Goal: Task Accomplishment & Management: Use online tool/utility

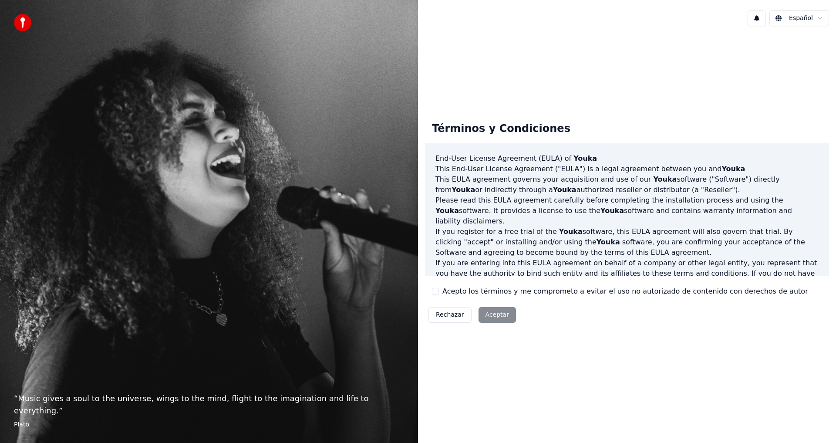
click at [494, 315] on div "Rechazar Aceptar" at bounding box center [472, 314] width 94 height 23
click at [498, 315] on div "Rechazar Aceptar" at bounding box center [472, 314] width 94 height 23
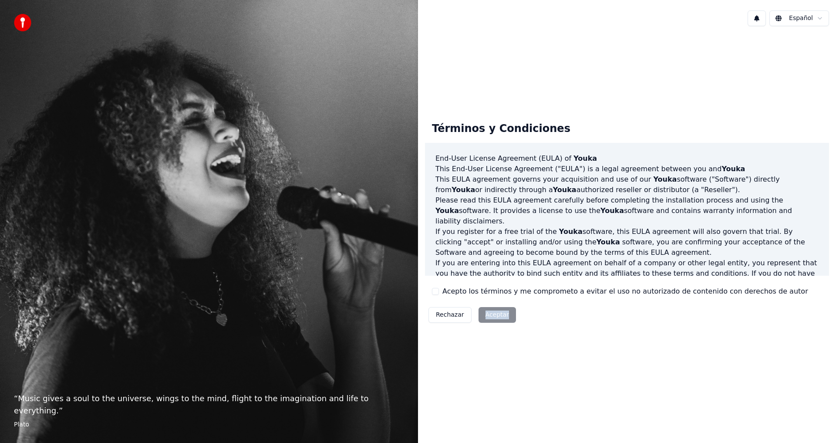
click at [444, 312] on button "Rechazar" at bounding box center [449, 315] width 43 height 16
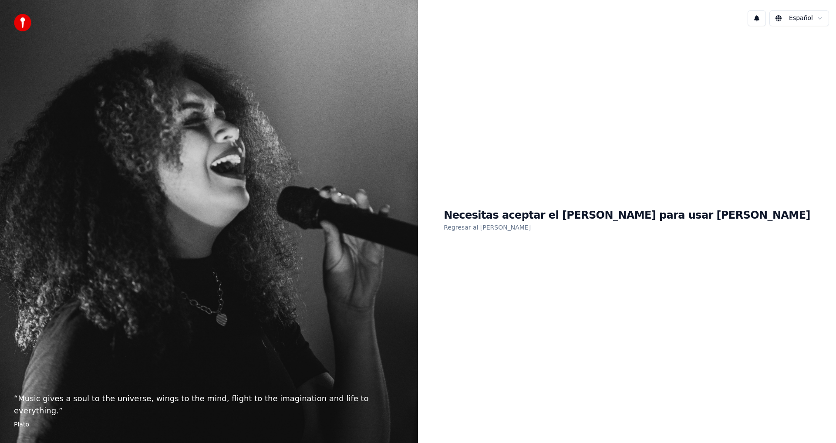
click at [624, 228] on div "Necesitas aceptar el EULA para usar Youka Regresar al EULA" at bounding box center [626, 220] width 366 height 24
click at [645, 222] on h1 "Necesitas aceptar el EULA para usar Youka" at bounding box center [626, 215] width 366 height 14
click at [576, 238] on div "Necesitas aceptar el EULA para usar Youka Regresar al EULA" at bounding box center [627, 220] width 418 height 375
click at [593, 189] on div "Necesitas aceptar el EULA para usar Youka Regresar al EULA" at bounding box center [627, 220] width 418 height 375
click at [605, 211] on h1 "Necesitas aceptar el EULA para usar Youka" at bounding box center [626, 215] width 366 height 14
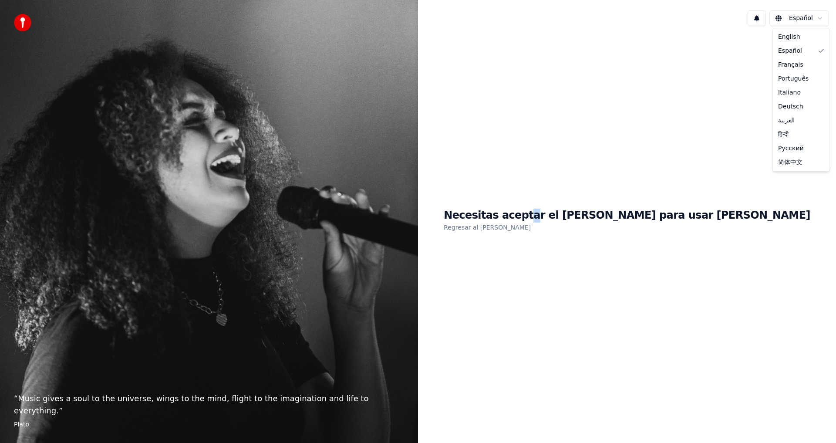
click at [799, 16] on html "“ Music gives a soul to the universe, wings to the mind, flight to the imaginat…" at bounding box center [418, 221] width 836 height 443
click at [615, 301] on div "Necesitas aceptar el EULA para usar Youka Regresar al EULA" at bounding box center [627, 220] width 418 height 375
drag, startPoint x: 332, startPoint y: 307, endPoint x: 195, endPoint y: 281, distance: 140.4
click at [332, 307] on div "“ Music gives a soul to the universe, wings to the mind, flight to the imaginat…" at bounding box center [209, 221] width 418 height 443
drag, startPoint x: 130, startPoint y: 370, endPoint x: 110, endPoint y: 387, distance: 26.2
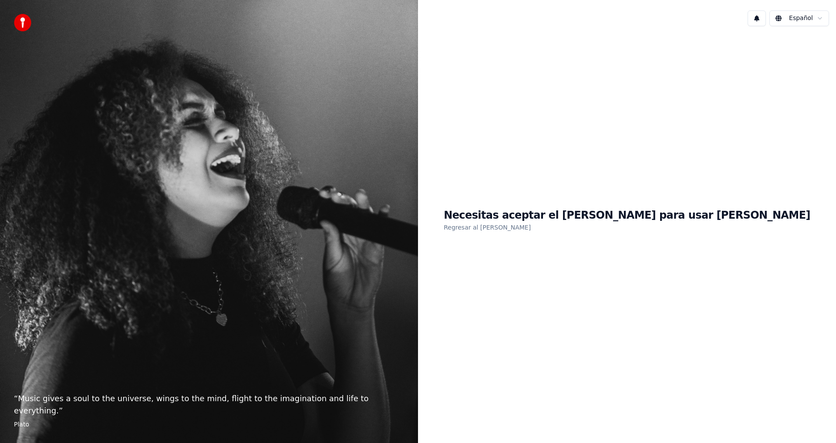
click at [121, 383] on div "“ Music gives a soul to the universe, wings to the mind, flight to the imaginat…" at bounding box center [209, 221] width 418 height 443
click at [27, 414] on p "“ Music gives a soul to the universe, wings to the mind, flight to the imaginat…" at bounding box center [209, 404] width 390 height 24
drag, startPoint x: 81, startPoint y: 413, endPoint x: 134, endPoint y: 393, distance: 56.1
click at [83, 411] on p "“ Music gives a soul to the universe, wings to the mind, flight to the imaginat…" at bounding box center [209, 404] width 390 height 24
click at [584, 215] on h1 "Necesitas aceptar el EULA para usar Youka" at bounding box center [626, 215] width 366 height 14
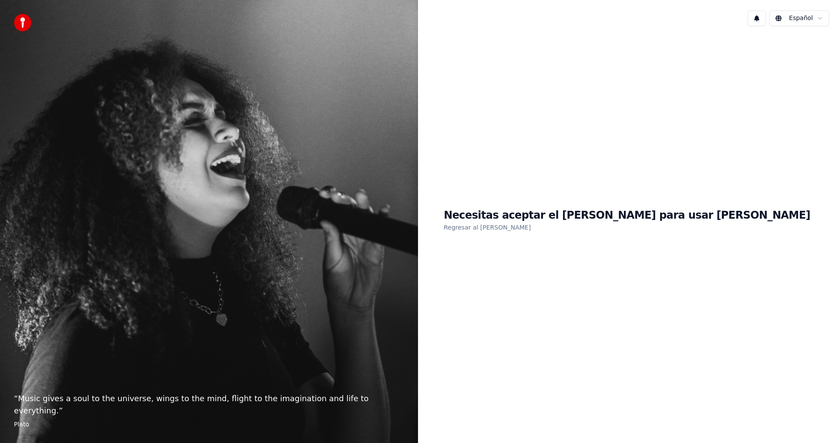
click at [555, 216] on h1 "Necesitas aceptar el EULA para usar Youka" at bounding box center [626, 215] width 366 height 14
click at [530, 222] on link "Regresar al EULA" at bounding box center [486, 227] width 87 height 14
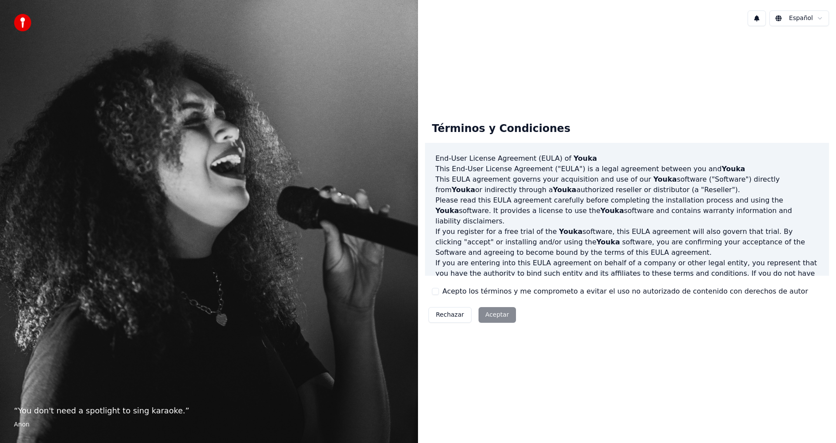
click at [559, 227] on span "Youka" at bounding box center [570, 231] width 23 height 8
click at [495, 315] on div "Rechazar Aceptar" at bounding box center [472, 314] width 94 height 23
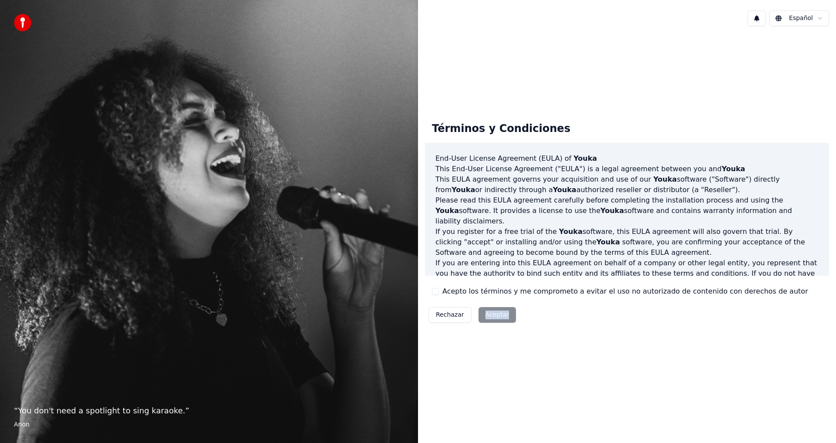
click at [523, 313] on div "Términos y Condiciones End-User License Agreement (EULA) of Youka This End-User…" at bounding box center [627, 220] width 404 height 211
click at [438, 290] on button "Acepto los términos y me comprometo a evitar el uso no autorizado de contenido …" at bounding box center [435, 291] width 7 height 7
click at [489, 310] on button "Aceptar" at bounding box center [496, 315] width 37 height 16
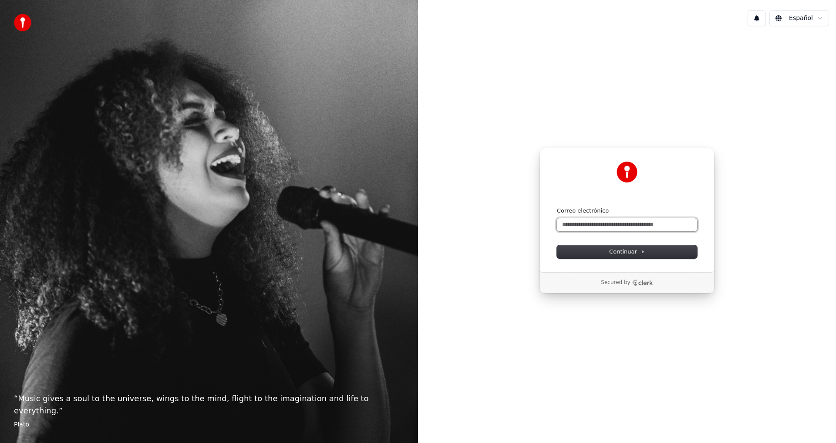
click at [635, 225] on input "Correo electrónico" at bounding box center [627, 224] width 140 height 13
click at [654, 252] on button "Continuar" at bounding box center [627, 251] width 140 height 13
type input "**********"
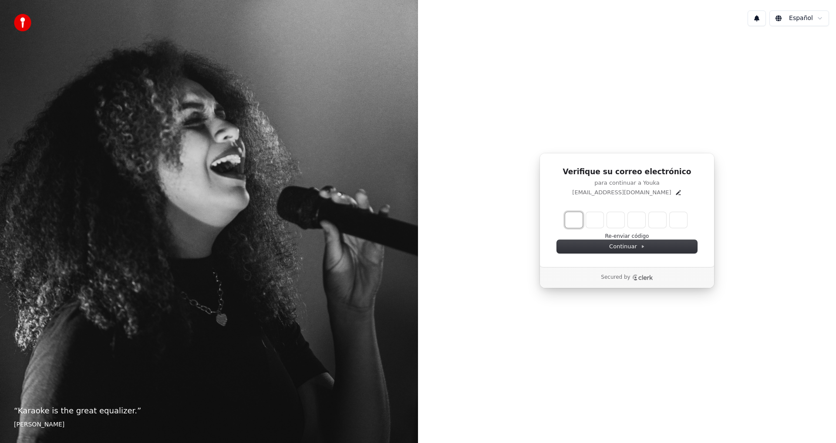
type input "*"
type input "**"
type input "*"
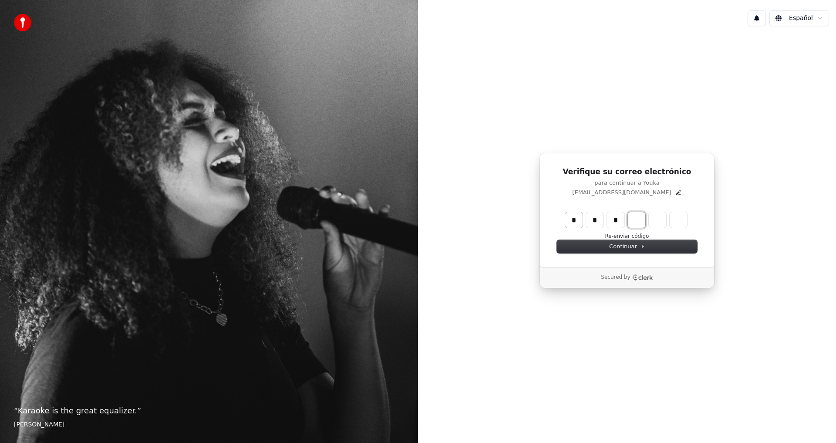
type input "***"
type input "*"
type input "****"
type input "*"
type input "******"
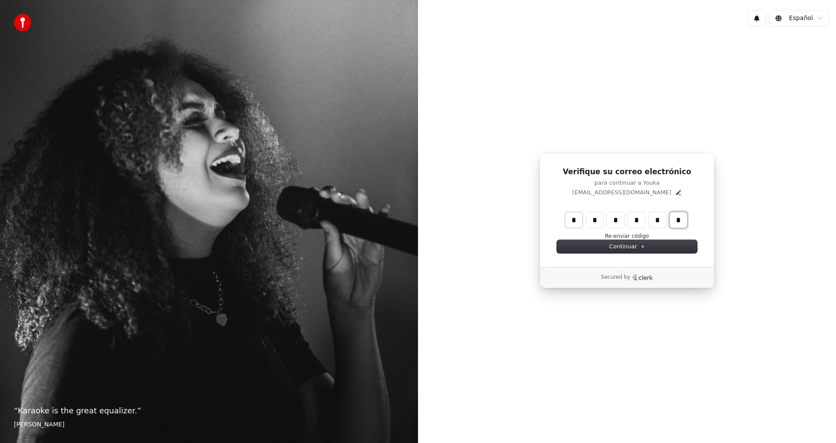
type input "*"
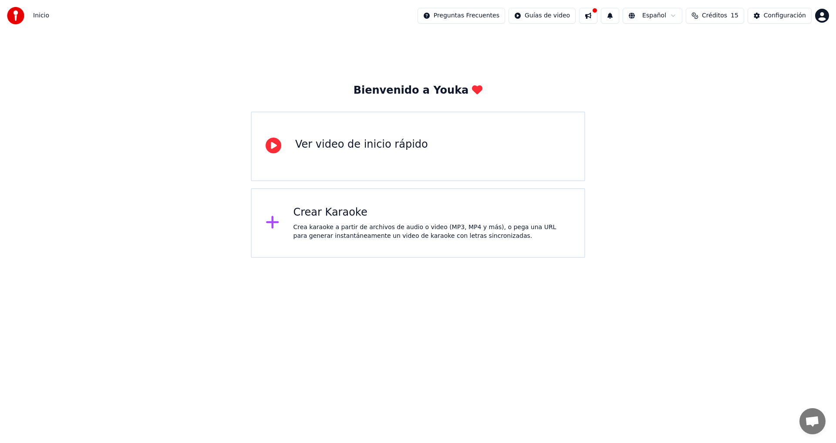
click at [388, 233] on div "Crea karaoke a partir de archivos de audio o video (MP3, MP4 y más), o pega una…" at bounding box center [431, 231] width 277 height 17
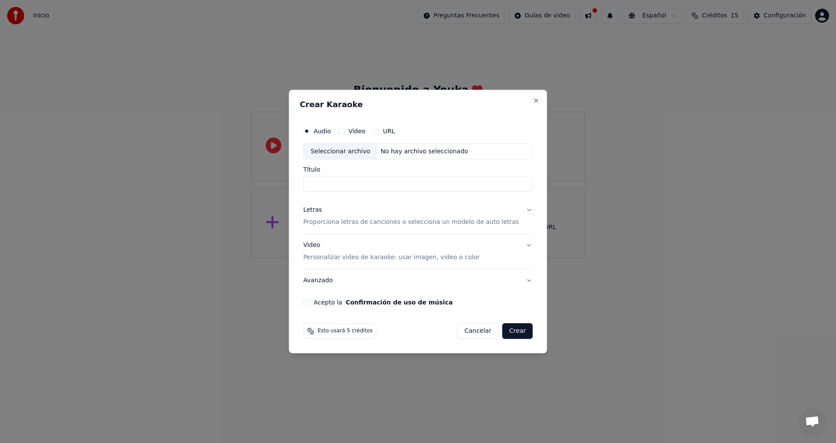
click at [377, 148] on div "Seleccionar archivo" at bounding box center [340, 152] width 74 height 16
type input "**********"
click at [347, 224] on p "Proporciona letras de canciones o selecciona un modelo de auto letras" at bounding box center [410, 222] width 215 height 9
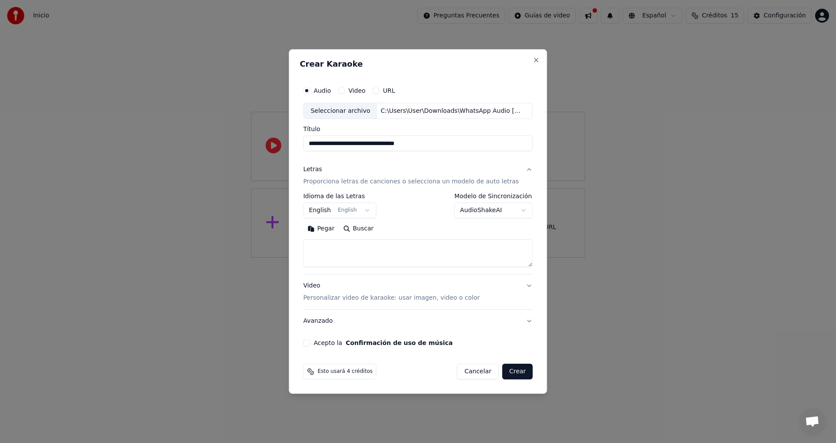
click at [482, 211] on body "**********" at bounding box center [418, 129] width 836 height 258
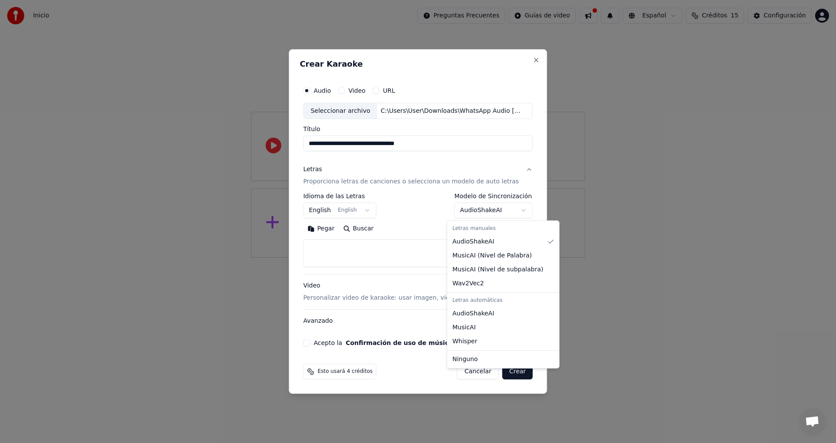
click at [651, 277] on div at bounding box center [418, 221] width 836 height 443
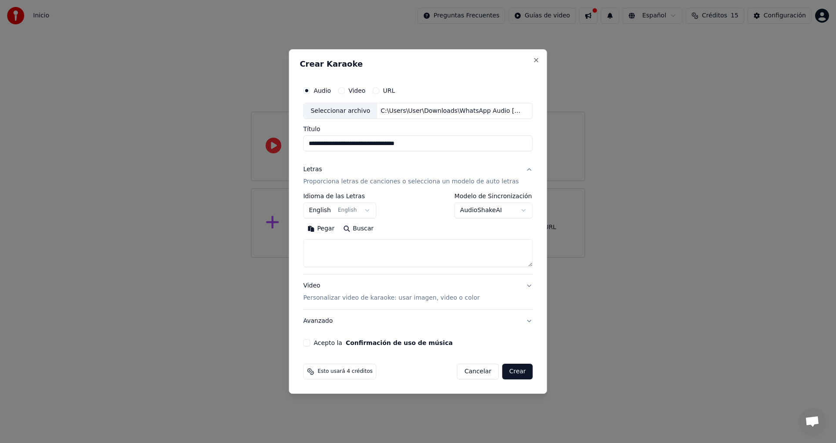
click at [343, 301] on p "Personalizar video de karaoke: usar imagen, video o color" at bounding box center [391, 297] width 176 height 9
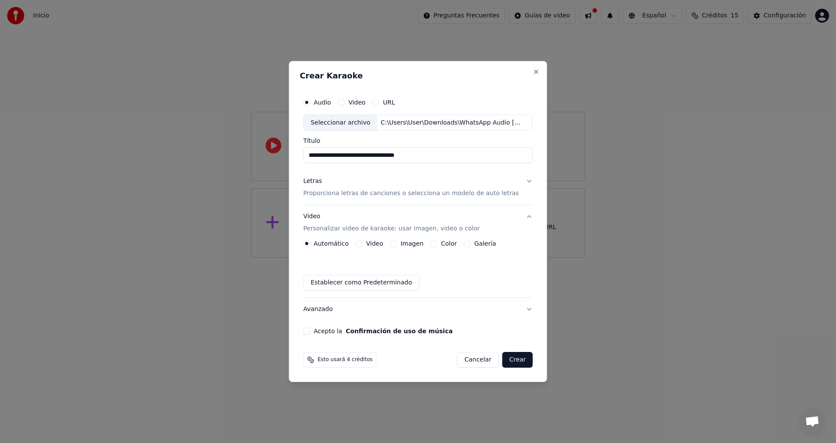
click at [515, 364] on button "Crear" at bounding box center [517, 360] width 30 height 16
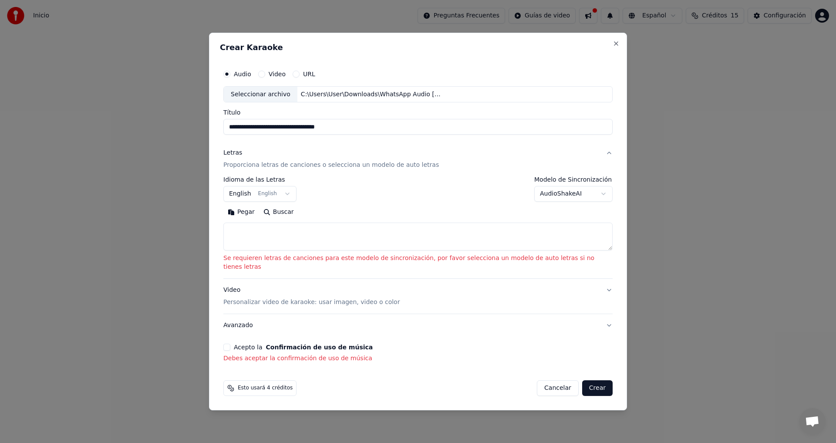
click at [230, 346] on button "Acepto la Confirmación de uso de música" at bounding box center [226, 346] width 7 height 7
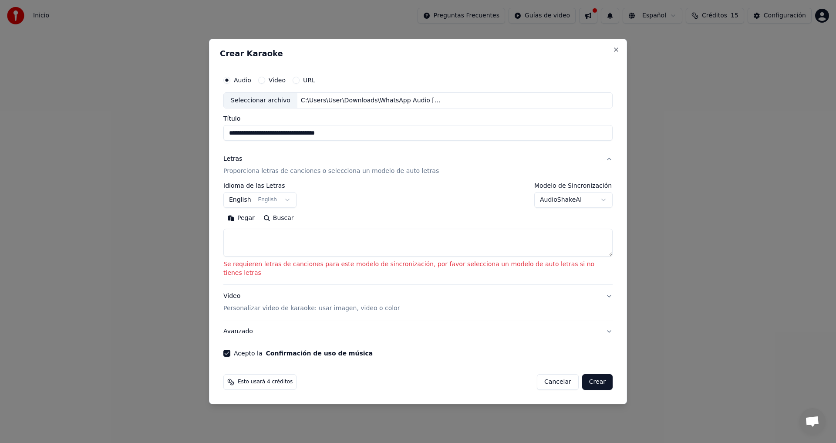
click at [294, 249] on textarea at bounding box center [417, 243] width 389 height 28
click at [252, 224] on button "Pegar" at bounding box center [241, 218] width 36 height 14
type textarea "**********"
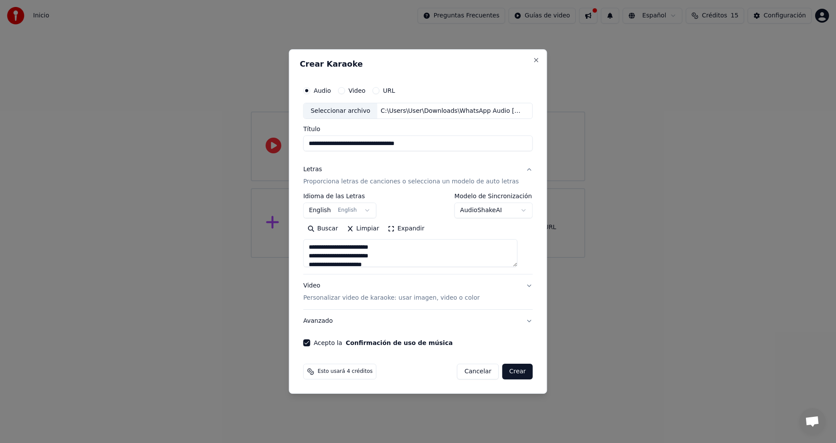
scroll to position [174, 0]
click at [514, 373] on button "Crear" at bounding box center [517, 371] width 30 height 16
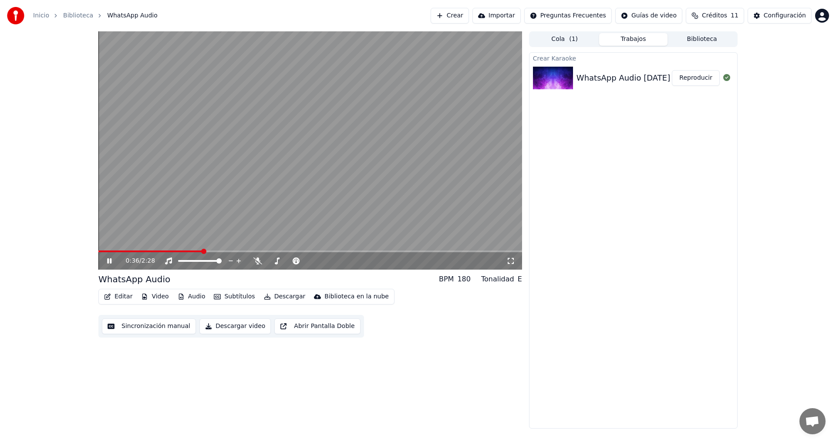
click at [272, 299] on button "Descargar" at bounding box center [284, 296] width 49 height 12
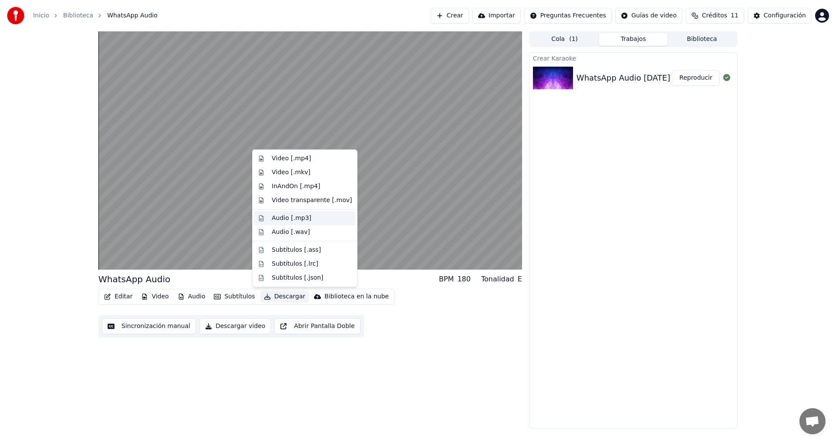
click at [282, 218] on div "Audio [.mp3]" at bounding box center [292, 218] width 40 height 9
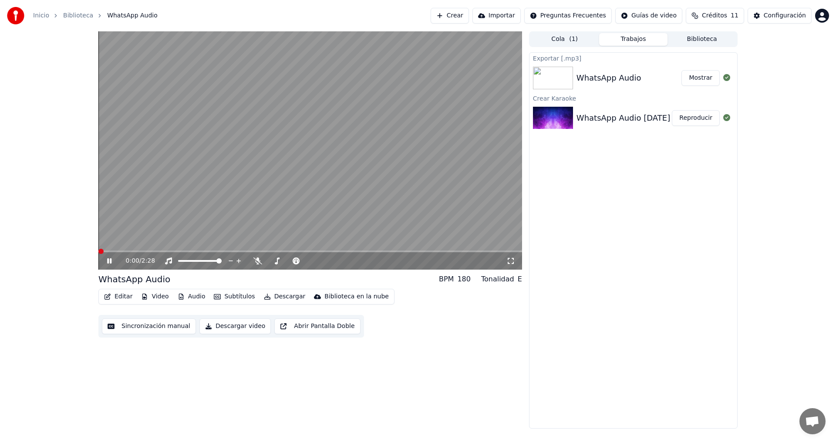
click at [98, 254] on span at bounding box center [100, 250] width 5 height 5
click at [108, 251] on span at bounding box center [113, 251] width 30 height 2
click at [103, 251] on span at bounding box center [102, 251] width 9 height 2
click at [108, 252] on span at bounding box center [106, 250] width 5 height 5
click at [134, 249] on span at bounding box center [132, 250] width 5 height 5
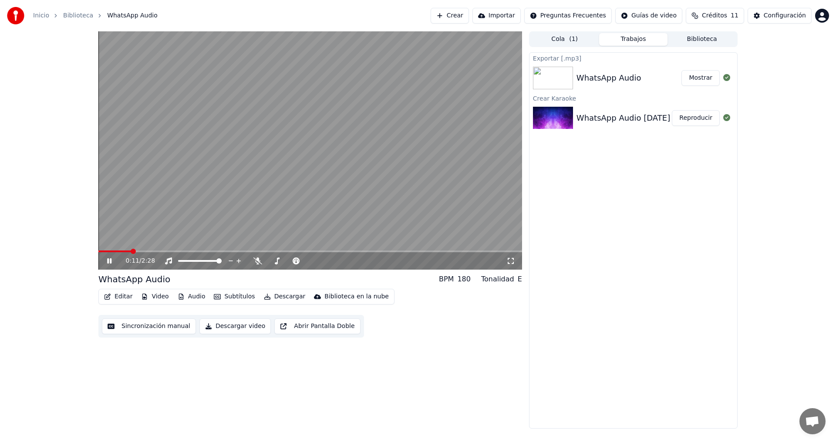
click at [135, 252] on span at bounding box center [133, 250] width 5 height 5
click at [135, 253] on span at bounding box center [137, 250] width 5 height 5
click at [144, 251] on span at bounding box center [309, 251] width 423 height 2
click at [144, 251] on span at bounding box center [125, 251] width 54 height 2
click at [147, 250] on span at bounding box center [145, 250] width 5 height 5
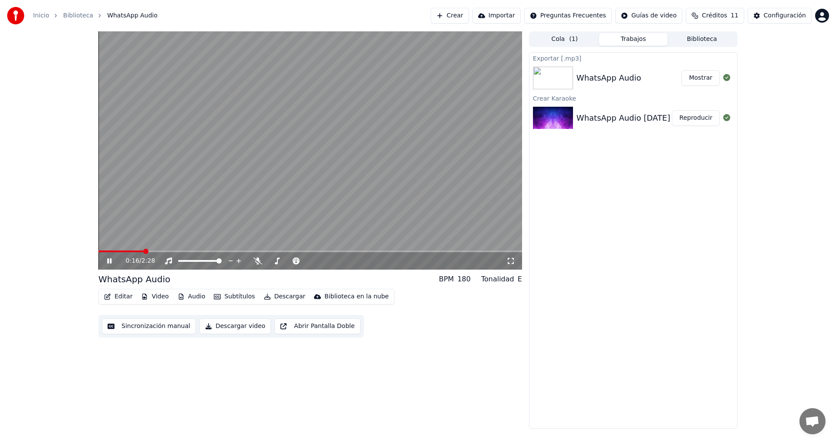
click at [151, 250] on div "0:16 / 2:28" at bounding box center [309, 150] width 423 height 238
click at [153, 250] on video at bounding box center [309, 150] width 423 height 238
click at [154, 250] on video at bounding box center [309, 150] width 423 height 238
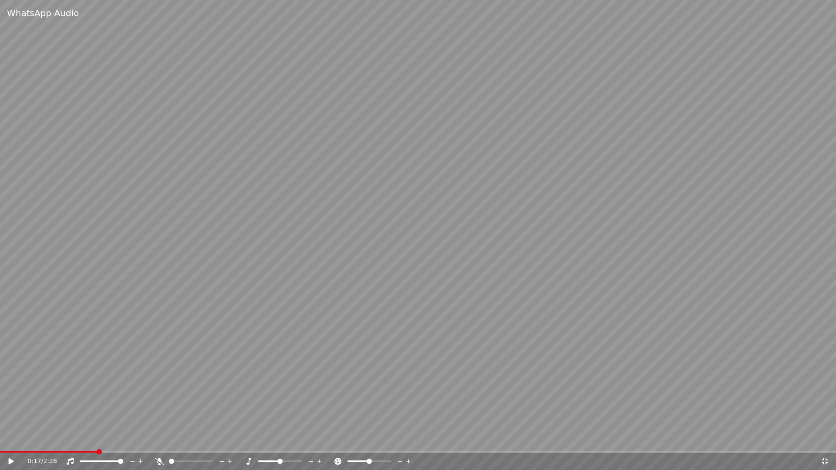
click at [825, 442] on icon at bounding box center [824, 461] width 6 height 6
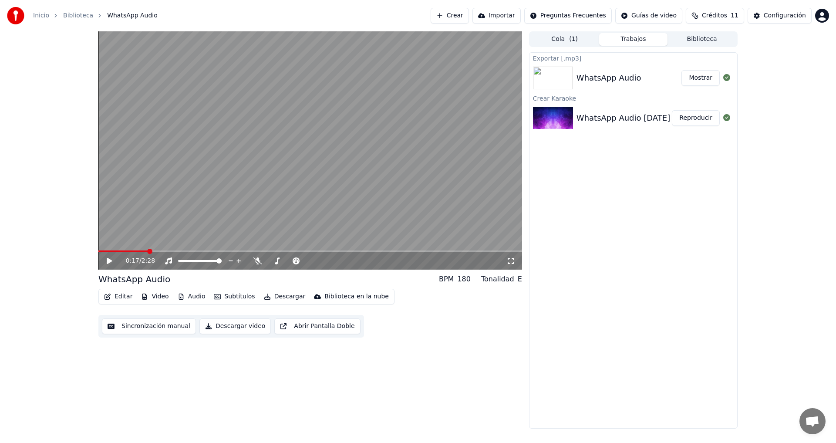
click at [175, 249] on video at bounding box center [309, 150] width 423 height 238
click at [176, 250] on video at bounding box center [309, 150] width 423 height 238
click at [177, 251] on span at bounding box center [309, 251] width 423 height 2
click at [244, 215] on video at bounding box center [309, 150] width 423 height 238
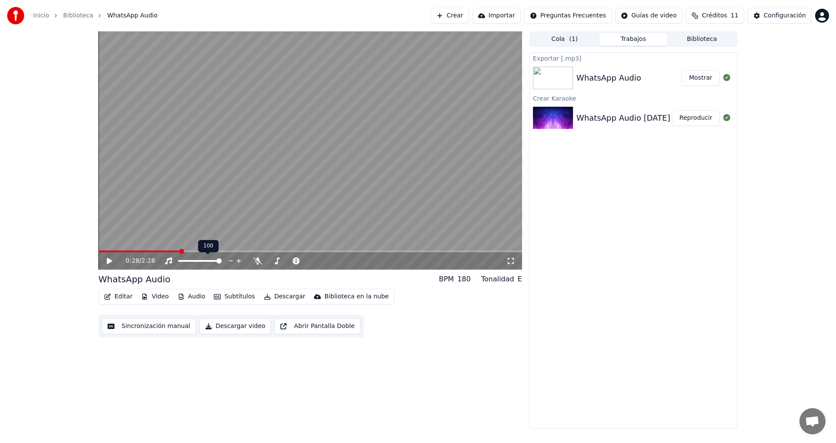
click at [171, 249] on video at bounding box center [309, 150] width 423 height 238
click at [174, 252] on div "0:29 / 2:28" at bounding box center [309, 260] width 423 height 17
click at [175, 251] on span at bounding box center [136, 251] width 77 height 2
click at [173, 250] on span at bounding box center [136, 251] width 77 height 2
click at [182, 251] on span at bounding box center [309, 251] width 423 height 2
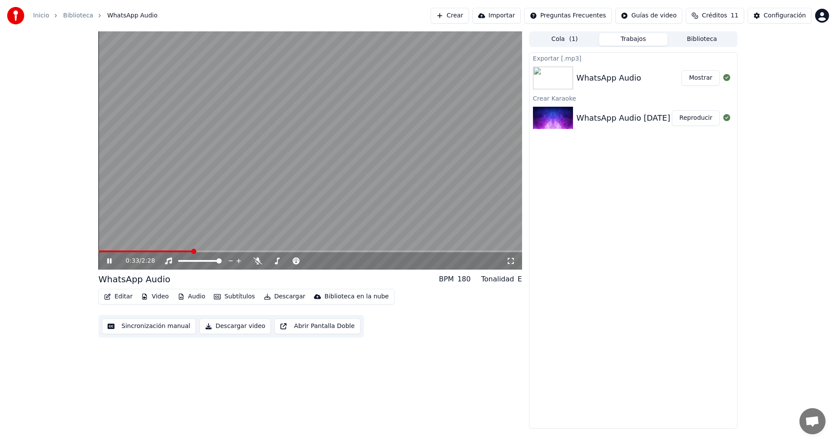
click at [193, 251] on span at bounding box center [309, 251] width 423 height 2
click at [243, 209] on video at bounding box center [309, 150] width 423 height 238
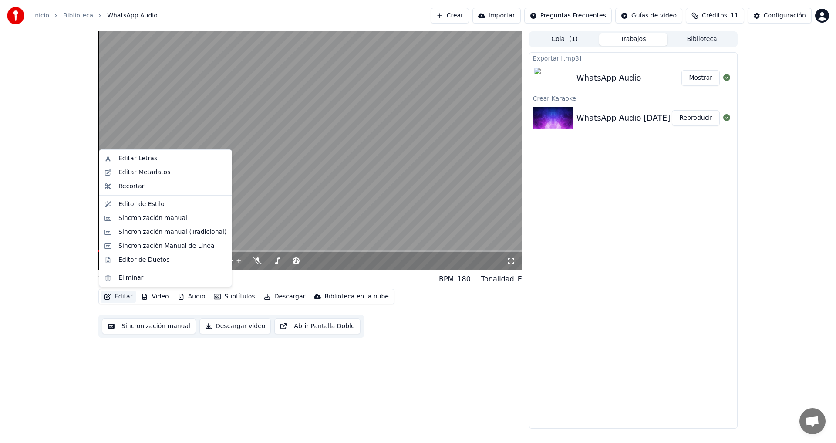
click at [111, 294] on button "Editar" at bounding box center [118, 296] width 35 height 12
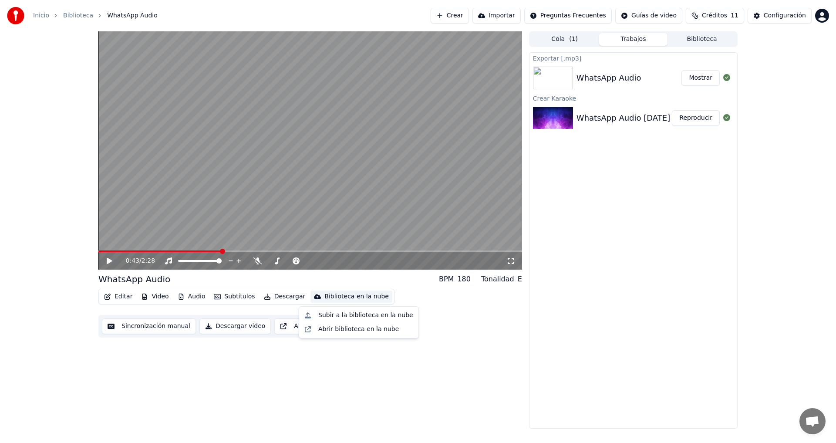
click at [439, 336] on div "Editar Video Audio Subtítulos Descargar Biblioteca en la nube Sincronización ma…" at bounding box center [309, 313] width 423 height 49
click at [98, 254] on span at bounding box center [100, 250] width 5 height 5
click at [318, 174] on video at bounding box center [309, 150] width 423 height 238
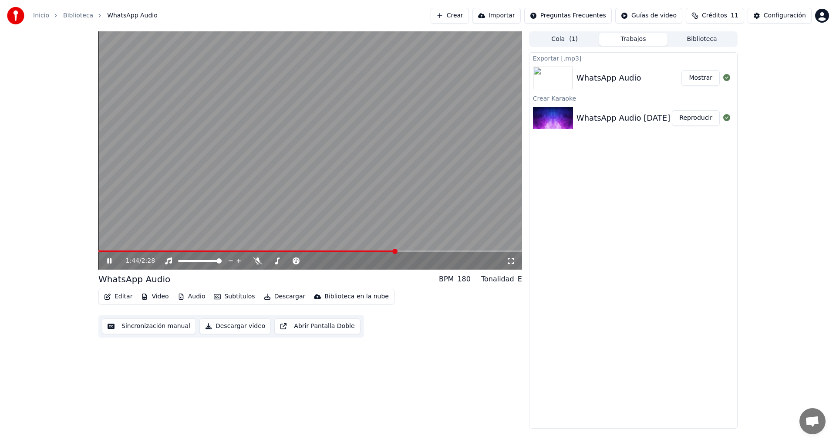
click at [340, 200] on video at bounding box center [309, 150] width 423 height 238
click at [295, 262] on icon at bounding box center [296, 260] width 9 height 7
click at [295, 263] on icon at bounding box center [296, 260] width 9 height 7
click at [296, 275] on div "WhatsApp Audio BPM 180 Tonalidad E" at bounding box center [309, 279] width 423 height 12
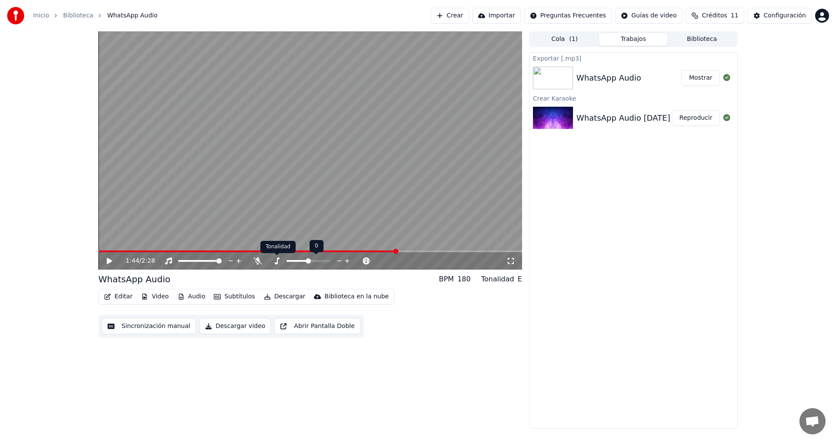
click at [278, 263] on icon at bounding box center [276, 260] width 9 height 7
click at [299, 258] on div at bounding box center [316, 260] width 70 height 9
click at [302, 260] on span at bounding box center [297, 261] width 22 height 2
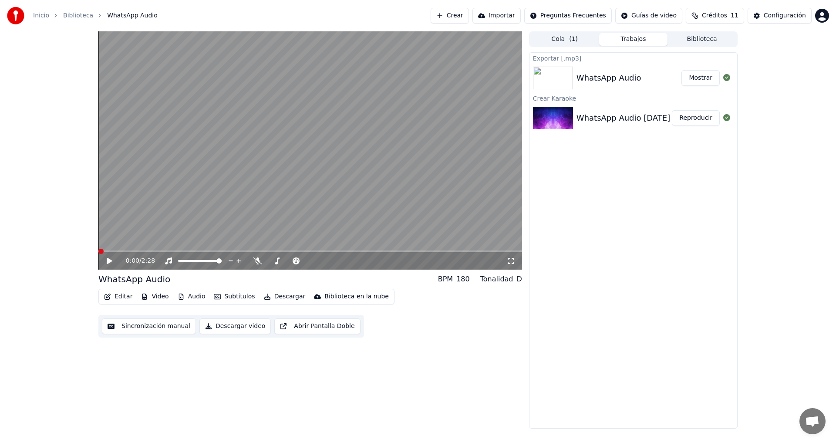
click at [98, 252] on span at bounding box center [98, 251] width 0 height 2
click at [299, 173] on video at bounding box center [309, 150] width 423 height 238
click at [201, 212] on video at bounding box center [309, 150] width 423 height 238
click at [292, 261] on span at bounding box center [293, 261] width 14 height 2
click at [286, 261] on span at bounding box center [288, 260] width 5 height 5
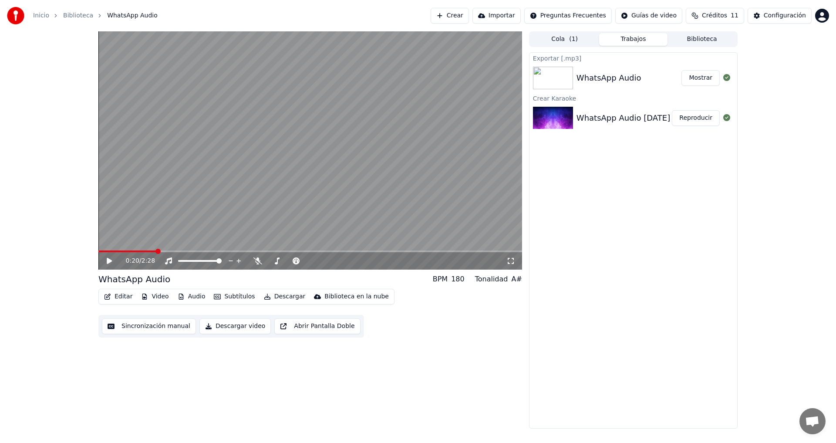
click at [304, 199] on video at bounding box center [309, 150] width 423 height 238
drag, startPoint x: 157, startPoint y: 250, endPoint x: 49, endPoint y: 250, distance: 108.4
click at [50, 250] on div "0:21 / 2:28 WhatsApp Audio BPM 180 Tonalidad A# Editar Video Audio Subtítulos D…" at bounding box center [418, 229] width 836 height 397
click at [98, 252] on span at bounding box center [99, 251] width 3 height 2
click at [313, 259] on div at bounding box center [316, 260] width 70 height 9
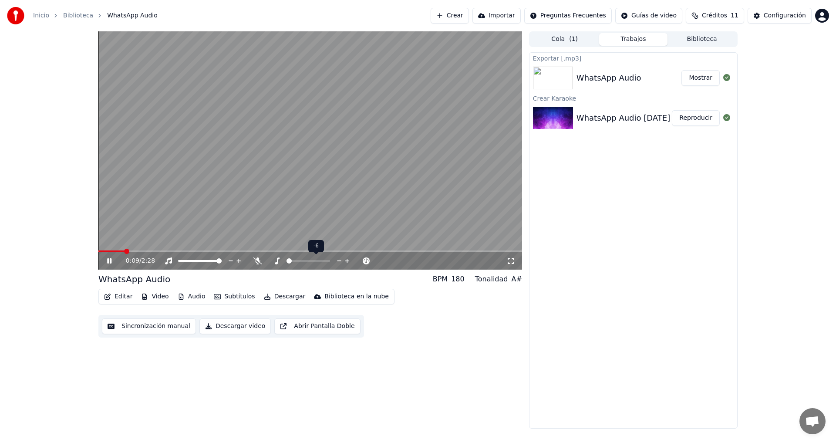
click at [316, 259] on div at bounding box center [316, 260] width 70 height 9
click at [315, 261] on span at bounding box center [308, 261] width 44 height 2
drag, startPoint x: 134, startPoint y: 248, endPoint x: 65, endPoint y: 253, distance: 69.4
click at [66, 252] on div "0:12 / 2:28 WhatsApp Audio BPM 180 Tonalidad F# Editar Video Audio Subtítulos D…" at bounding box center [418, 229] width 836 height 397
drag, startPoint x: 110, startPoint y: 250, endPoint x: 69, endPoint y: 252, distance: 41.0
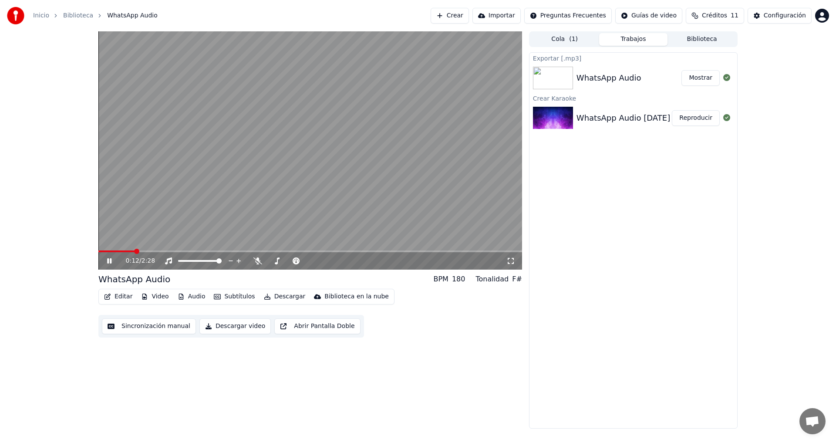
click at [69, 252] on div "0:12 / 2:28 WhatsApp Audio BPM 180 Tonalidad F# Editar Video Audio Subtítulos D…" at bounding box center [418, 229] width 836 height 397
click at [112, 252] on span at bounding box center [105, 251] width 14 height 2
click at [97, 250] on div "0:05 / 2:28 WhatsApp Audio BPM 180 Tonalidad F# Editar Video Audio Subtítulos D…" at bounding box center [417, 229] width 653 height 397
click at [101, 250] on span at bounding box center [99, 251] width 3 height 2
click at [102, 250] on span at bounding box center [103, 250] width 5 height 5
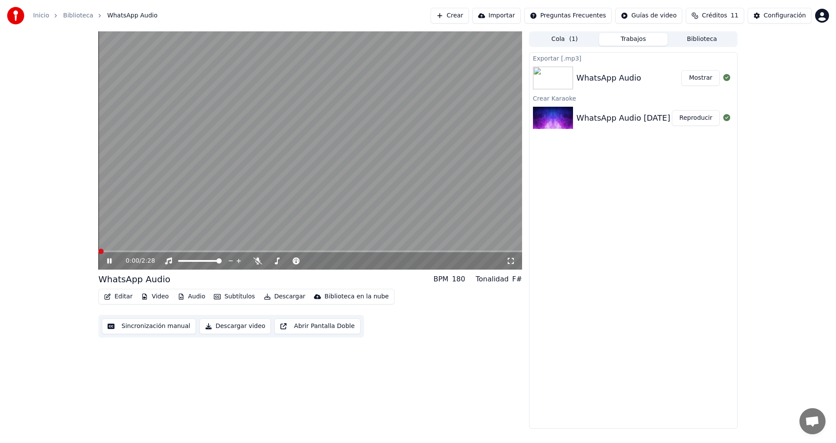
click at [98, 254] on span at bounding box center [100, 250] width 5 height 5
click at [380, 173] on video at bounding box center [309, 150] width 423 height 238
click at [275, 262] on icon at bounding box center [276, 260] width 9 height 7
click at [314, 261] on span at bounding box center [308, 261] width 44 height 2
click at [314, 214] on video at bounding box center [309, 150] width 423 height 238
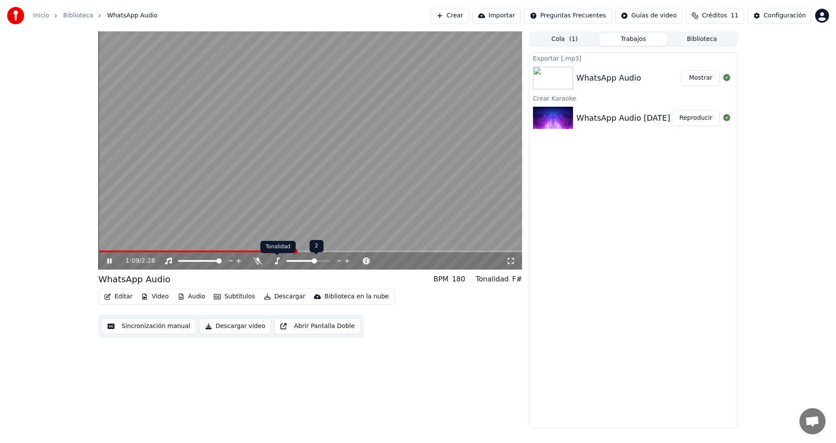
click at [280, 260] on icon at bounding box center [276, 260] width 9 height 7
click at [695, 80] on button "Mostrar" at bounding box center [700, 78] width 38 height 16
